Goal: Obtain resource: Obtain resource

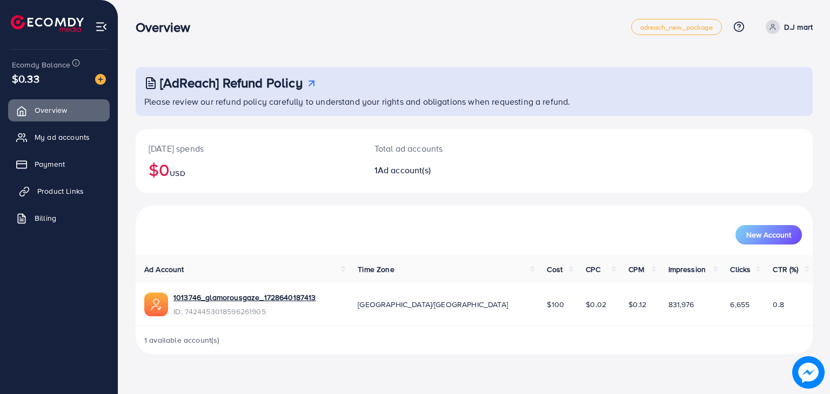
click at [76, 196] on span "Product Links" at bounding box center [60, 191] width 46 height 11
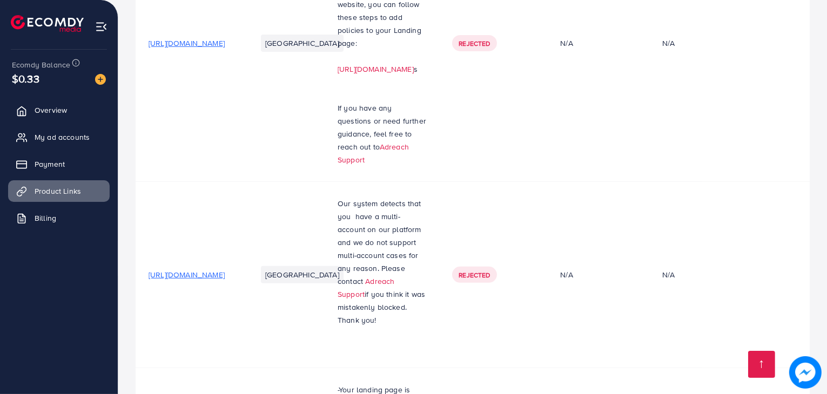
scroll to position [521, 0]
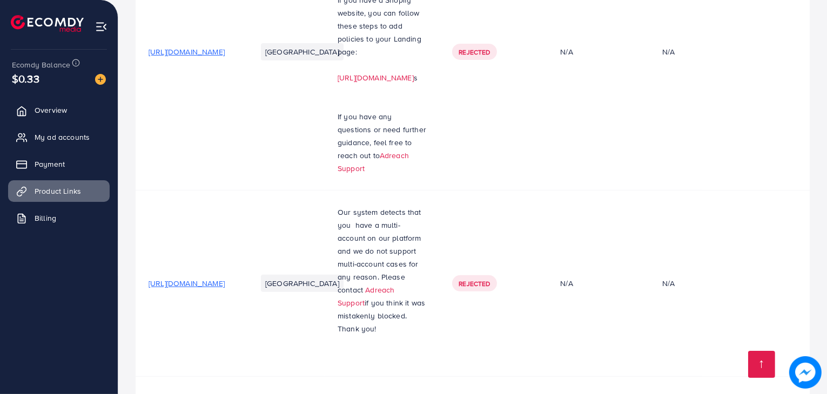
click at [325, 191] on td "[GEOGRAPHIC_DATA]" at bounding box center [284, 284] width 81 height 186
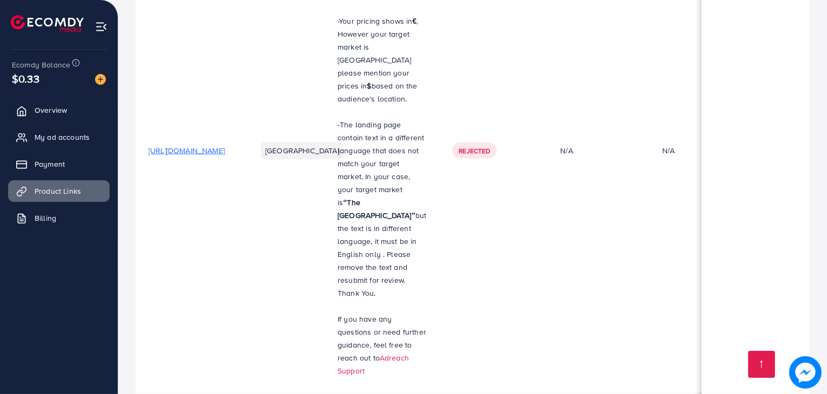
scroll to position [0, 238]
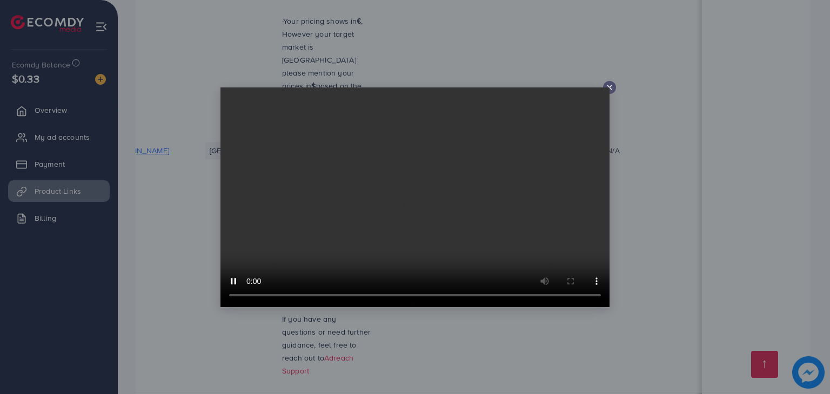
click at [609, 85] on icon at bounding box center [609, 87] width 9 height 9
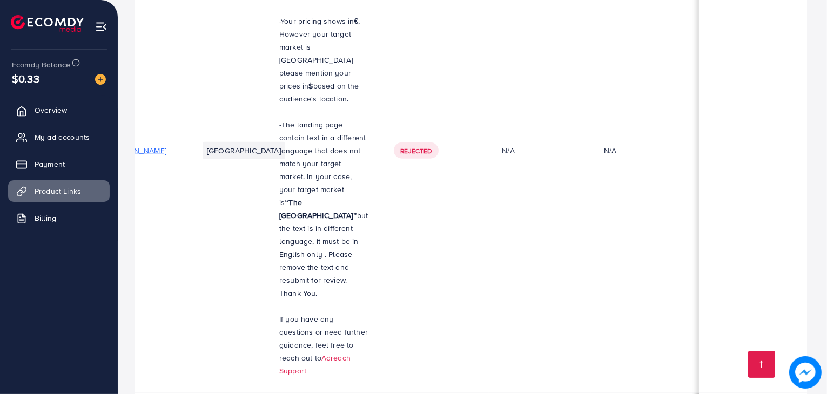
scroll to position [0, 235]
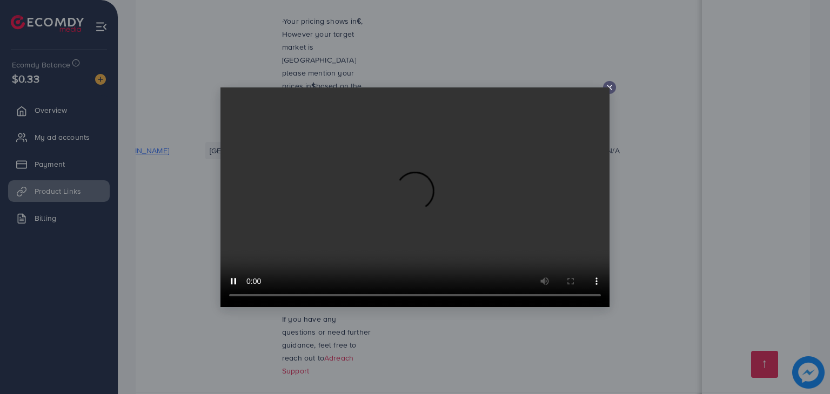
click at [611, 87] on icon at bounding box center [609, 87] width 9 height 9
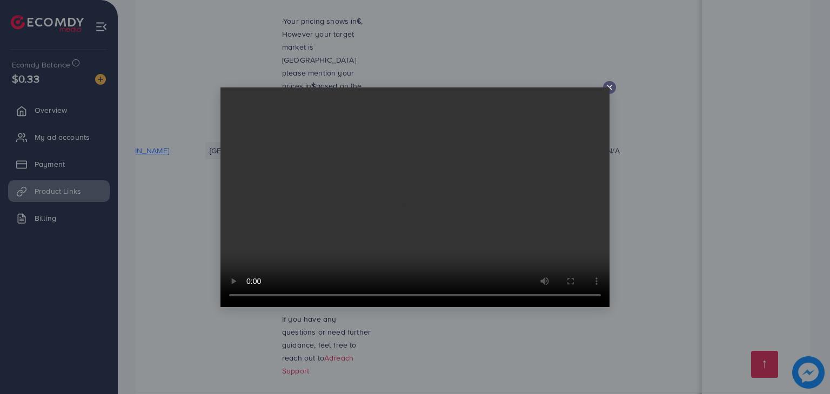
click at [607, 84] on icon at bounding box center [609, 87] width 9 height 9
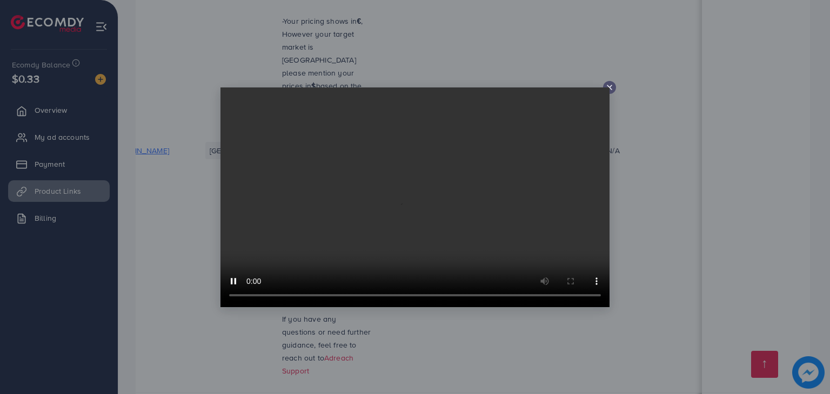
click at [614, 89] on div at bounding box center [609, 87] width 13 height 13
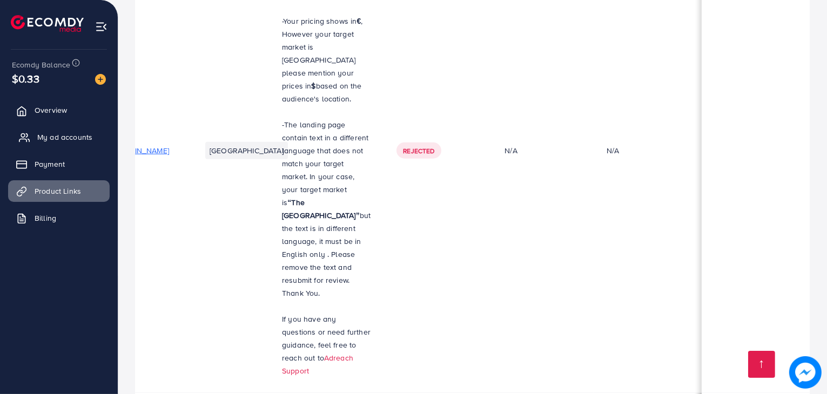
click at [60, 133] on span "My ad accounts" at bounding box center [64, 137] width 55 height 11
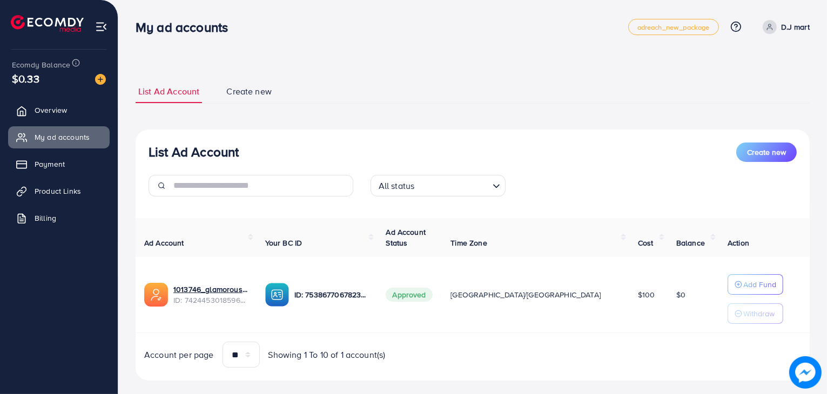
scroll to position [16, 0]
